Goal: Task Accomplishment & Management: Manage account settings

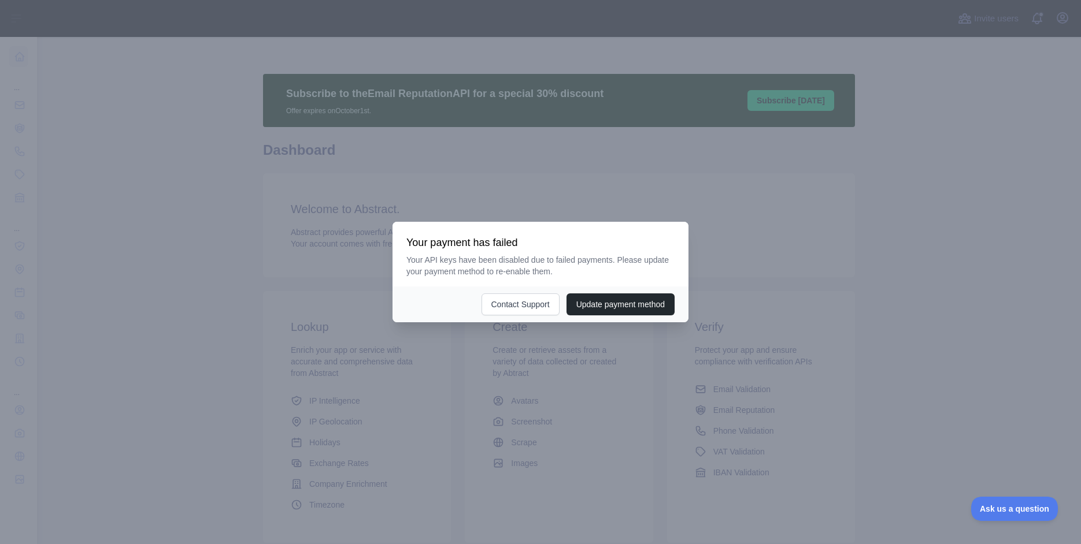
click at [751, 258] on div at bounding box center [540, 272] width 1081 height 544
click at [749, 214] on div at bounding box center [540, 272] width 1081 height 544
click at [611, 154] on div at bounding box center [540, 272] width 1081 height 544
drag, startPoint x: 479, startPoint y: 261, endPoint x: 500, endPoint y: 259, distance: 20.9
click at [481, 261] on p "Your API keys have been disabled due to failed payments. Please update your pay…" at bounding box center [540, 265] width 268 height 23
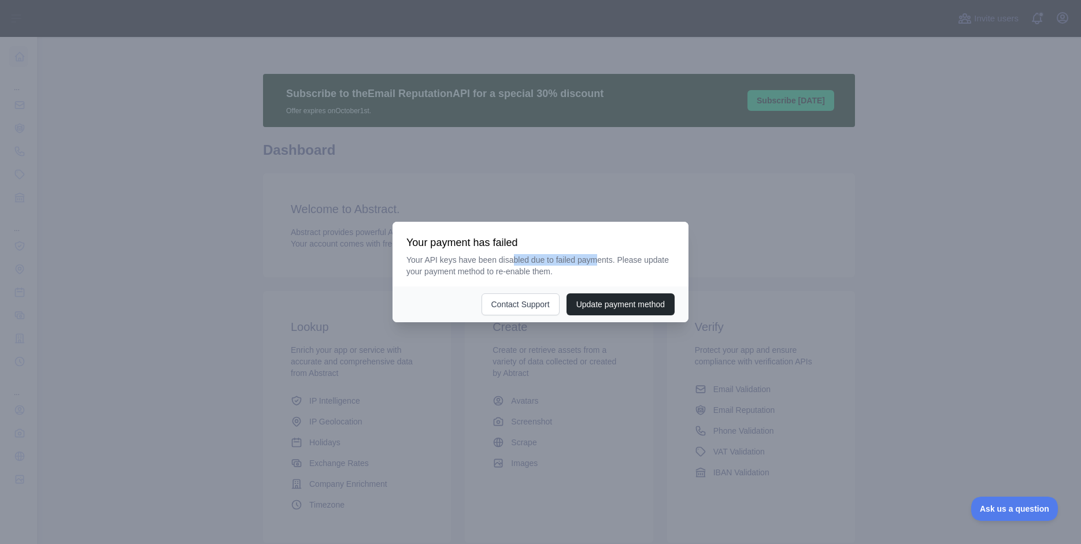
drag, startPoint x: 517, startPoint y: 264, endPoint x: 605, endPoint y: 259, distance: 88.5
click at [603, 259] on p "Your API keys have been disabled due to failed payments. Please update your pay…" at bounding box center [540, 265] width 268 height 23
click at [614, 272] on p "Your API keys have been disabled due to failed payments. Please update your pay…" at bounding box center [540, 265] width 268 height 23
click at [587, 298] on button "Update payment method" at bounding box center [620, 305] width 108 height 22
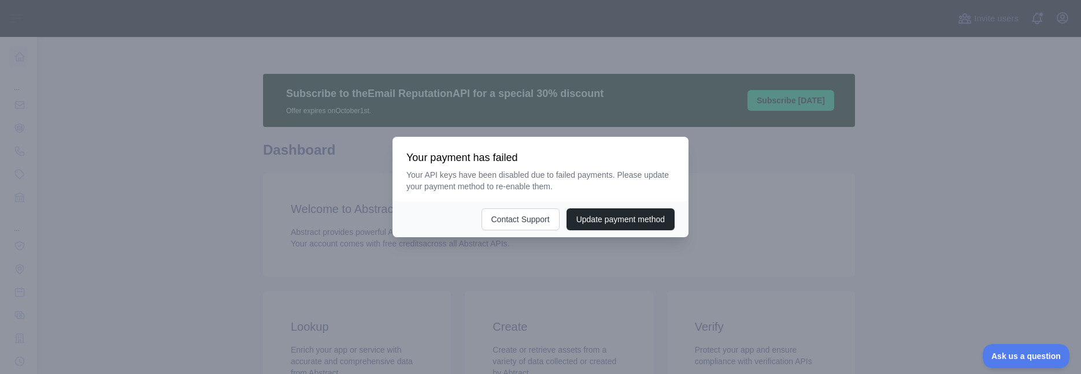
click at [625, 228] on div at bounding box center [540, 187] width 1081 height 374
click at [360, 257] on body "Open sidebar Open sidebar ... ... ... Invite users View notifications Open user…" at bounding box center [540, 187] width 1081 height 374
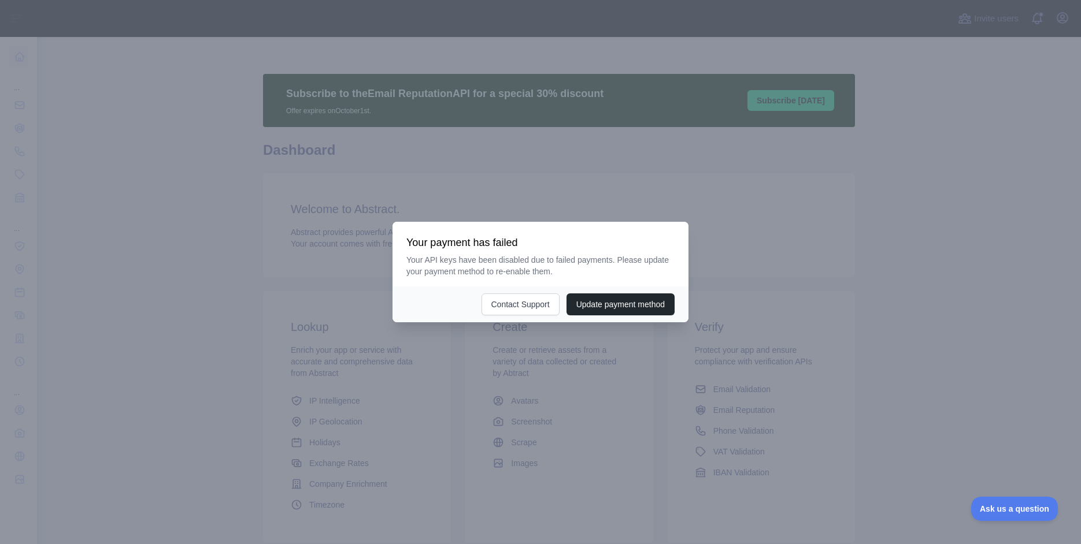
click at [409, 417] on body "Open sidebar Open sidebar ... ... ... Invite users View notifications Open user…" at bounding box center [540, 272] width 1081 height 544
click at [624, 242] on body "Open sidebar Open sidebar ... ... ... Invite users View notifications Open user…" at bounding box center [540, 272] width 1081 height 544
drag, startPoint x: 355, startPoint y: 225, endPoint x: 327, endPoint y: 228, distance: 28.5
click at [351, 225] on body "Open sidebar Open sidebar ... ... ... Invite users View notifications Open user…" at bounding box center [540, 272] width 1081 height 544
click at [20, 62] on body "Open sidebar Open sidebar ... ... ... Invite users View notifications Open user…" at bounding box center [540, 272] width 1081 height 544
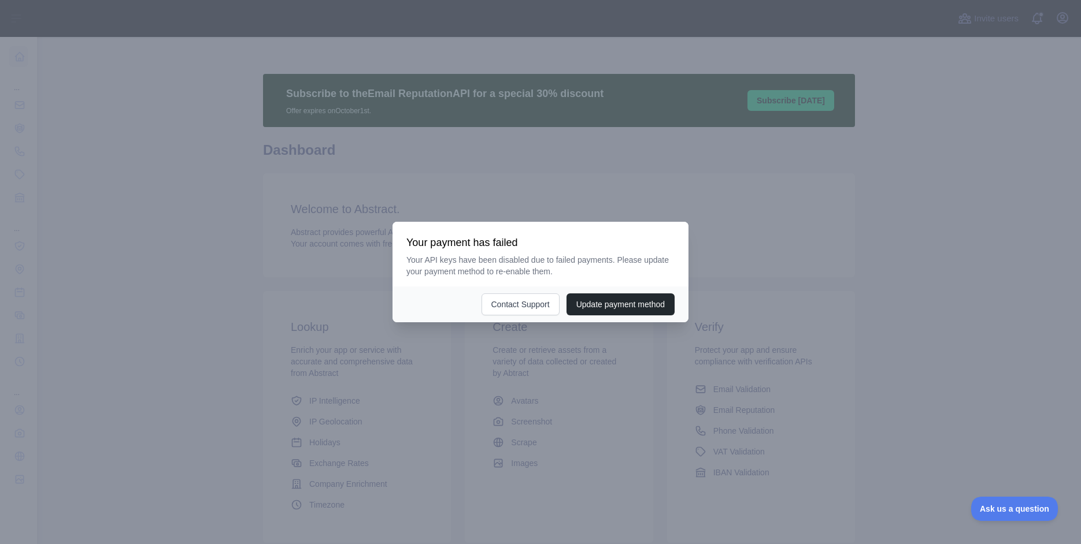
drag, startPoint x: 24, startPoint y: 183, endPoint x: 21, endPoint y: 245, distance: 62.5
click at [21, 245] on body "Open sidebar Open sidebar ... ... ... Invite users View notifications Open user…" at bounding box center [540, 272] width 1081 height 544
click at [20, 251] on body "Open sidebar Open sidebar ... ... ... Invite users View notifications Open user…" at bounding box center [540, 272] width 1081 height 544
click at [21, 286] on body "Open sidebar Open sidebar ... ... ... Invite users View notifications Open user…" at bounding box center [540, 272] width 1081 height 544
click at [22, 286] on body "Open sidebar Open sidebar ... ... ... Invite users View notifications Open user…" at bounding box center [540, 272] width 1081 height 544
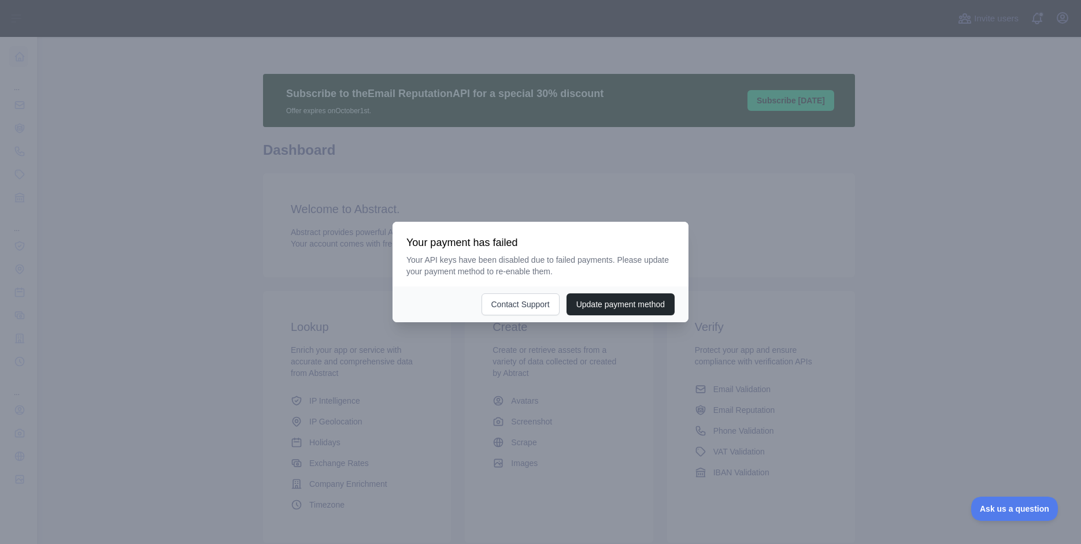
click at [52, 173] on body "Open sidebar Open sidebar ... ... ... Invite users View notifications Open user…" at bounding box center [540, 272] width 1081 height 544
click at [17, 159] on body "Open sidebar Open sidebar ... ... ... Invite users View notifications Open user…" at bounding box center [540, 272] width 1081 height 544
click at [22, 415] on body "Open sidebar Open sidebar ... ... ... Invite users View notifications Open user…" at bounding box center [540, 272] width 1081 height 544
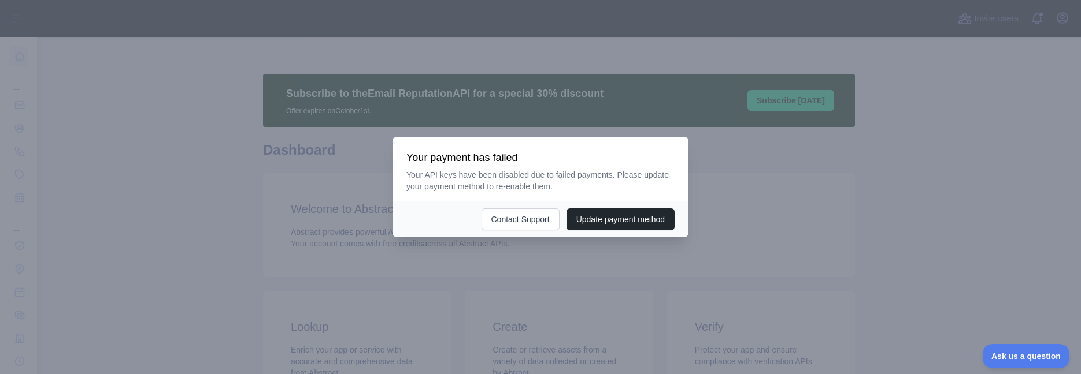
click at [20, 154] on body "Open sidebar Open sidebar ... ... ... Invite users View notifications Open user…" at bounding box center [540, 187] width 1081 height 374
